Goal: Task Accomplishment & Management: Manage account settings

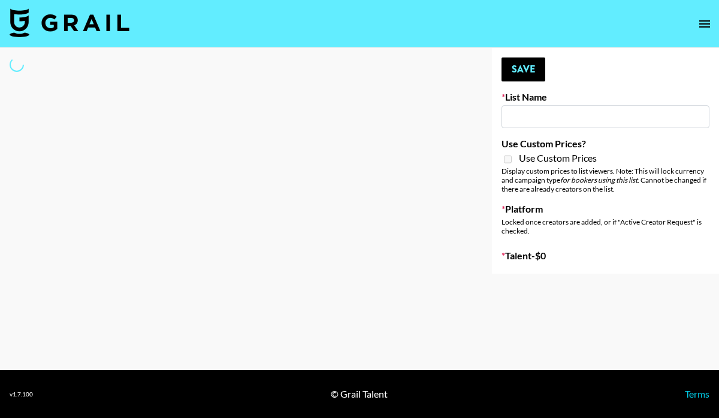
click at [519, 118] on input at bounding box center [605, 116] width 208 height 23
type input "Peppermayo"
checkbox input "true"
select select "Brand"
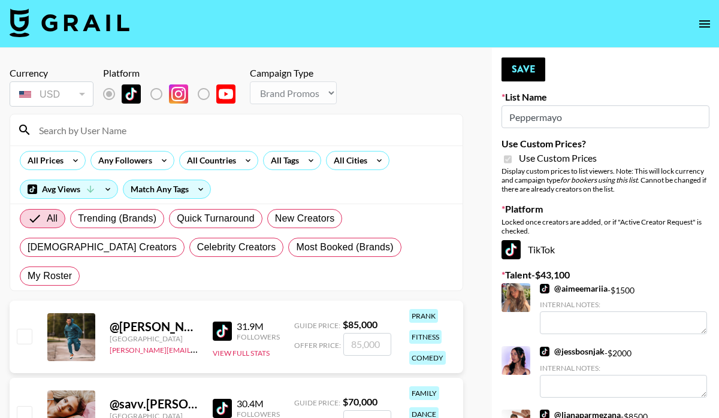
click at [86, 134] on input at bounding box center [243, 129] width 423 height 19
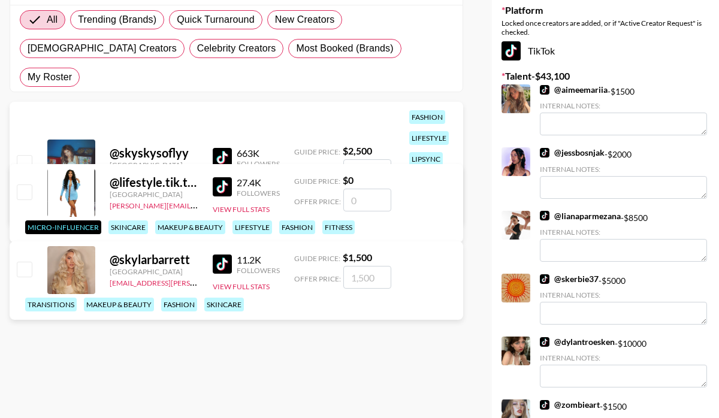
scroll to position [215, 0]
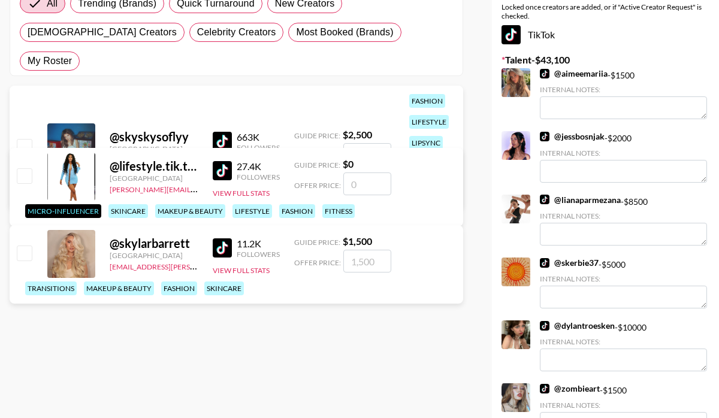
type input "skylar"
click at [35, 225] on div "@ skylarbarrett [GEOGRAPHIC_DATA] [EMAIL_ADDRESS][PERSON_NAME][DOMAIN_NAME] 11.…" at bounding box center [236, 264] width 453 height 78
click at [25, 246] on input "checkbox" at bounding box center [24, 253] width 14 height 14
checkbox input "true"
type input "1500"
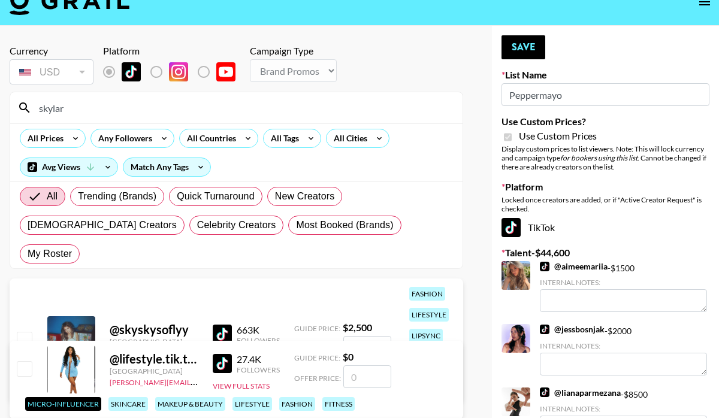
scroll to position [0, 0]
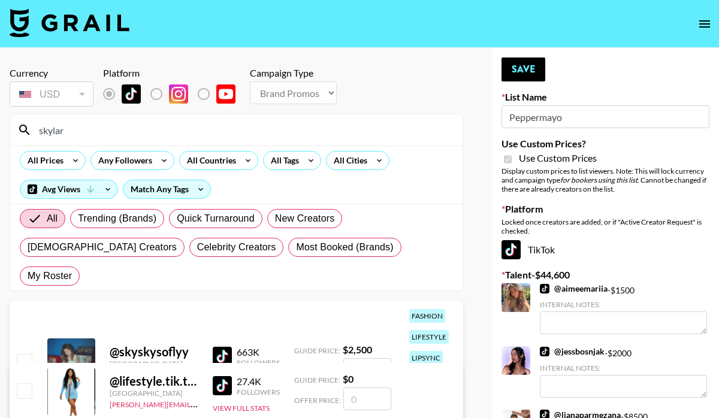
drag, startPoint x: 93, startPoint y: 126, endPoint x: -47, endPoint y: 103, distance: 142.7
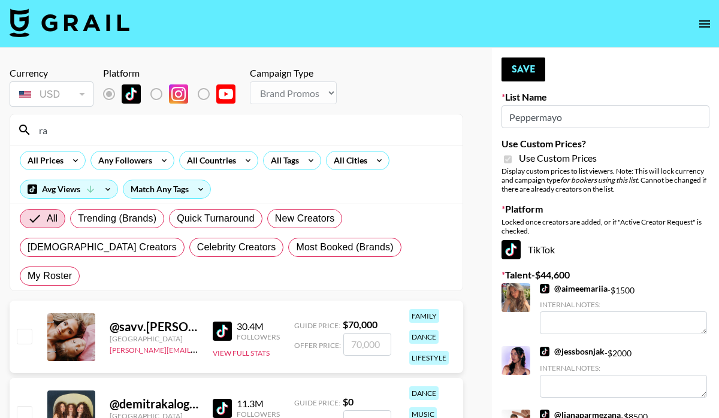
type input "r"
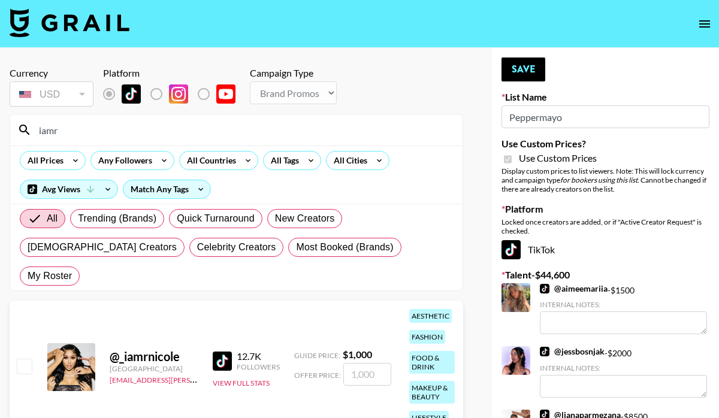
type input "iamr"
click at [25, 359] on input "checkbox" at bounding box center [24, 366] width 14 height 14
checkbox input "true"
click at [369, 363] on input "1000" at bounding box center [367, 374] width 48 height 23
type input "10"
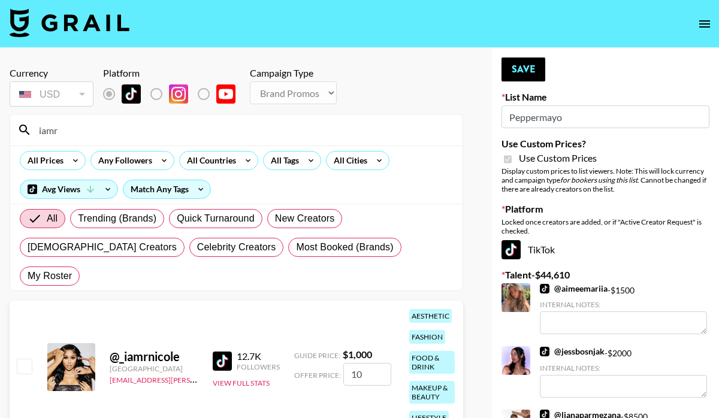
checkbox input "false"
checkbox input "true"
type input "2000"
click at [250, 379] on button "View Full Stats" at bounding box center [241, 383] width 57 height 9
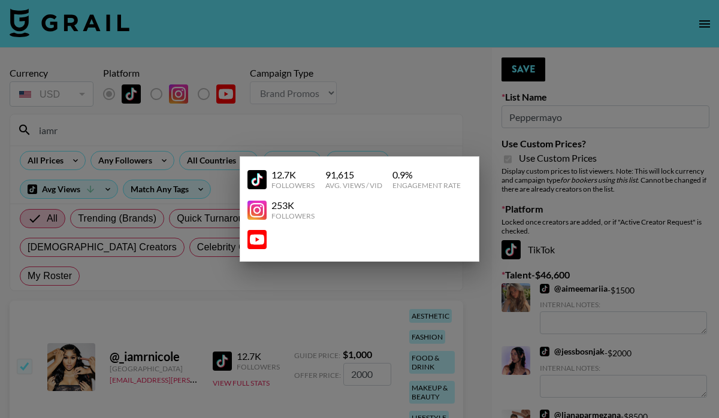
click at [257, 315] on div at bounding box center [359, 209] width 719 height 418
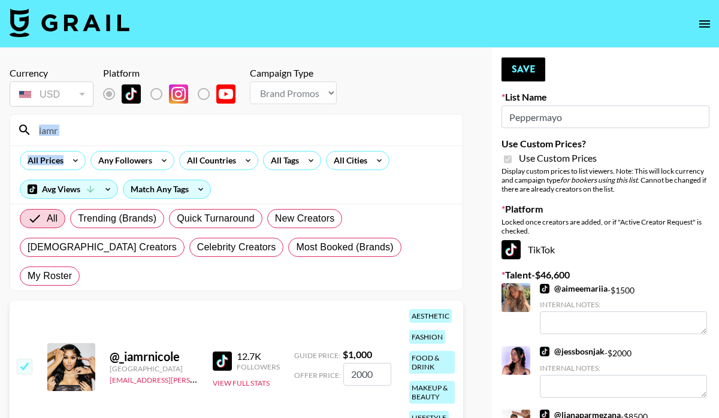
drag, startPoint x: 77, startPoint y: 146, endPoint x: 69, endPoint y: 137, distance: 11.5
click at [71, 138] on section "iamr All Prices Any Followers All Countries All Tags All Cities Avg Views Match…" at bounding box center [236, 202] width 453 height 177
drag, startPoint x: 69, startPoint y: 137, endPoint x: -35, endPoint y: 102, distance: 110.2
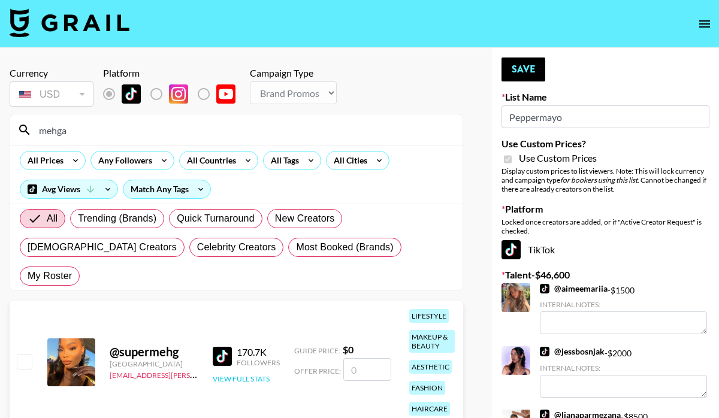
type input "mehga"
click at [228, 374] on button "View Full Stats" at bounding box center [241, 378] width 57 height 9
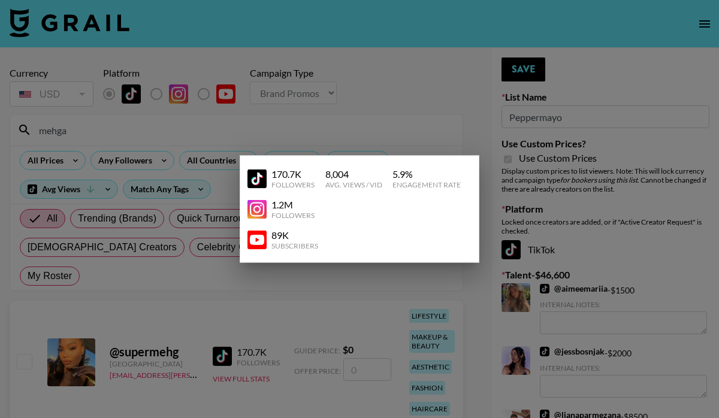
click at [29, 333] on div at bounding box center [359, 209] width 719 height 418
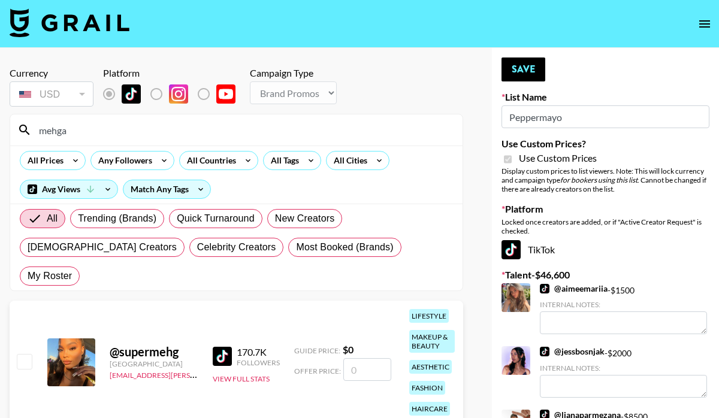
click at [29, 354] on input "checkbox" at bounding box center [24, 361] width 14 height 14
click at [30, 354] on input "checkbox" at bounding box center [24, 361] width 14 height 14
click at [17, 354] on input "checkbox" at bounding box center [24, 361] width 14 height 14
checkbox input "false"
click at [360, 358] on input "number" at bounding box center [367, 369] width 48 height 23
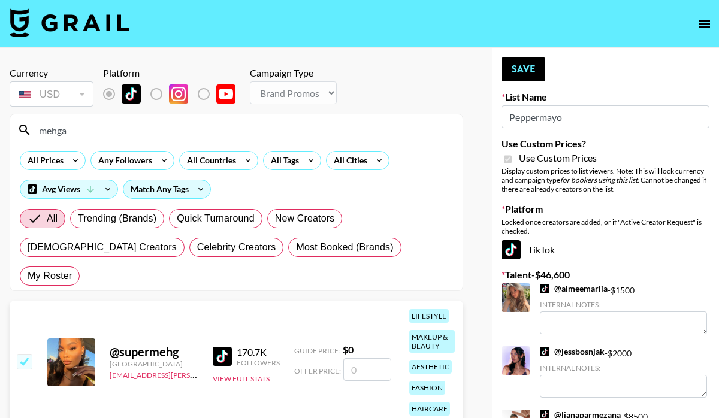
type input "4"
checkbox input "true"
type input "4000"
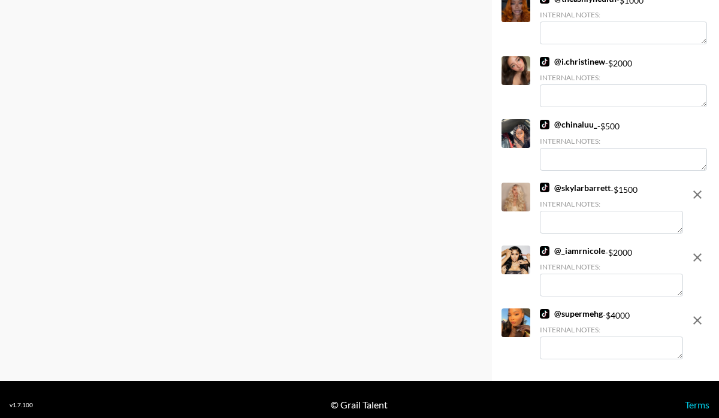
scroll to position [982, 0]
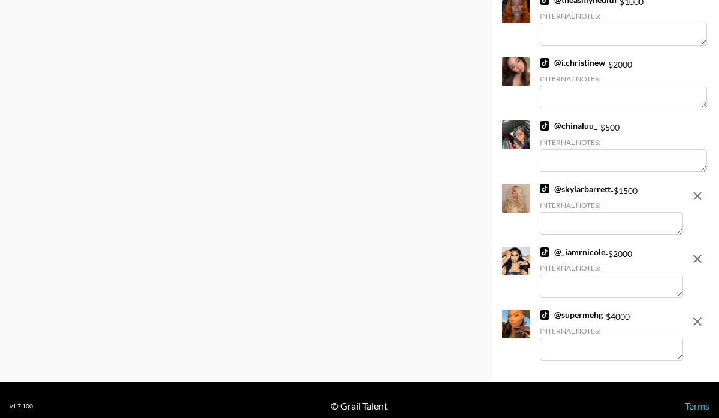
checkbox input "false"
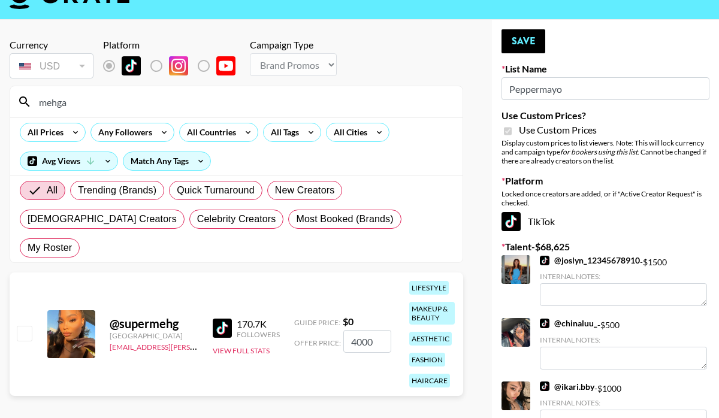
scroll to position [0, 0]
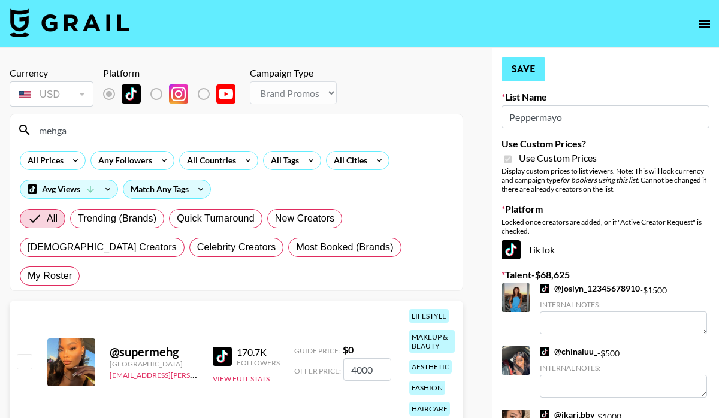
type input "4000"
click at [516, 65] on button "Save" at bounding box center [523, 69] width 44 height 24
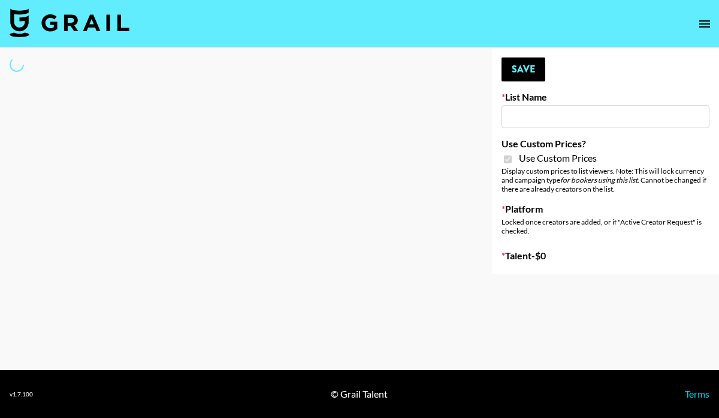
type input "Whipped US"
checkbox input "true"
select select "Brand"
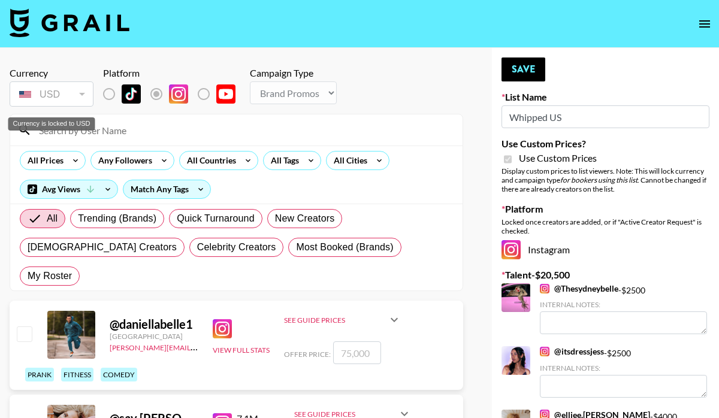
click at [75, 128] on div "Currency is locked to USD" at bounding box center [51, 123] width 87 height 13
click at [125, 138] on input at bounding box center [243, 129] width 423 height 19
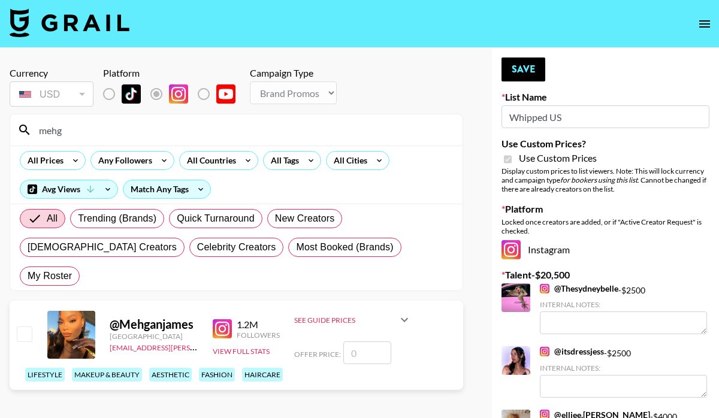
type input "mehg"
click at [27, 326] on input "checkbox" at bounding box center [24, 333] width 14 height 14
click at [21, 326] on input "checkbox" at bounding box center [24, 333] width 14 height 14
click at [359, 341] on input "number" at bounding box center [367, 352] width 48 height 23
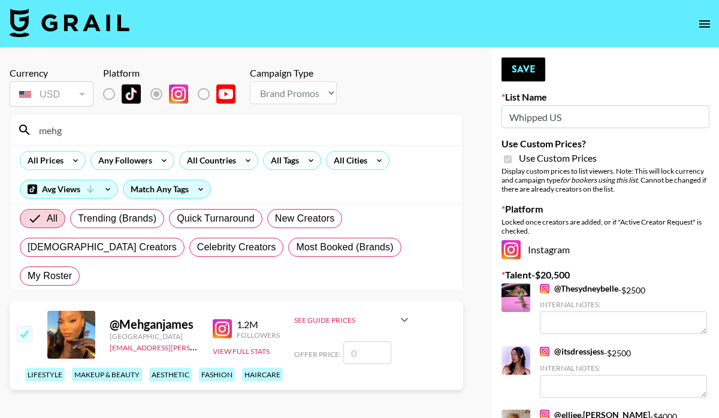
checkbox input "true"
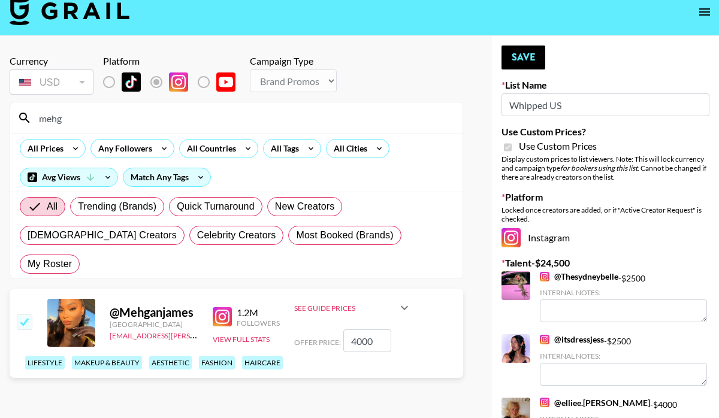
scroll to position [1, 0]
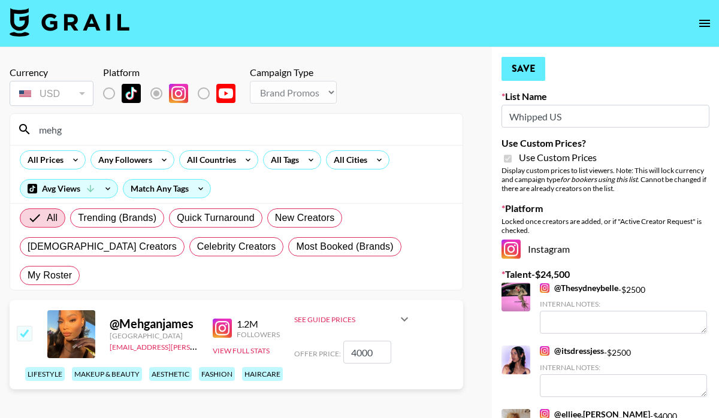
type input "4000"
click at [526, 65] on button "Save" at bounding box center [523, 69] width 44 height 24
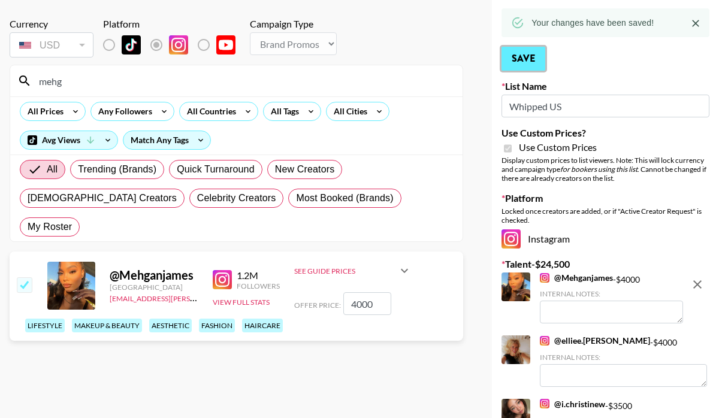
scroll to position [0, 0]
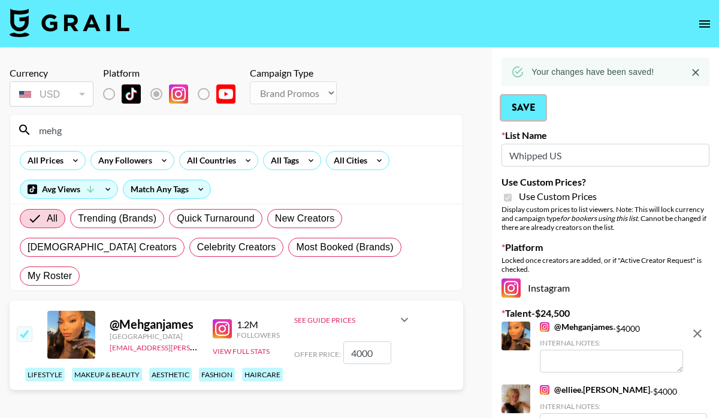
click at [520, 106] on button "Save" at bounding box center [523, 108] width 44 height 24
